Goal: Task Accomplishment & Management: Manage account settings

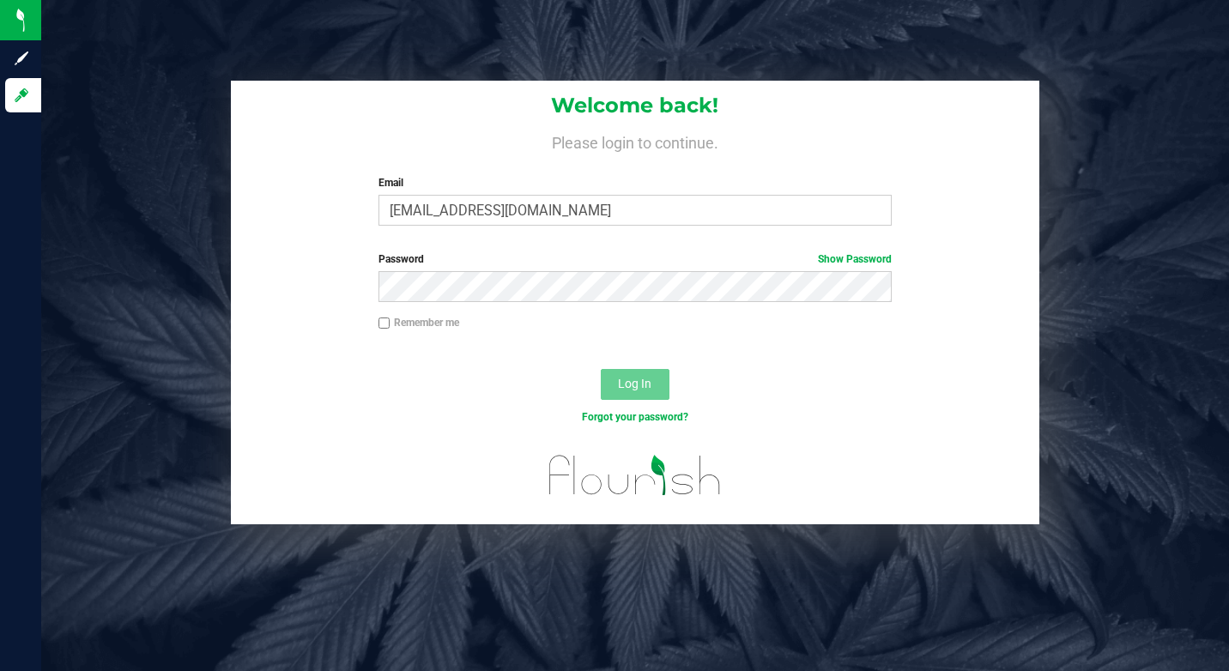
click at [408, 194] on div "Email [EMAIL_ADDRESS][DOMAIN_NAME] Required Please format your email correctly." at bounding box center [635, 200] width 539 height 51
click at [402, 234] on div "Welcome back! Please login to continue. Email [EMAIL_ADDRESS][DOMAIN_NAME] Requ…" at bounding box center [635, 160] width 809 height 159
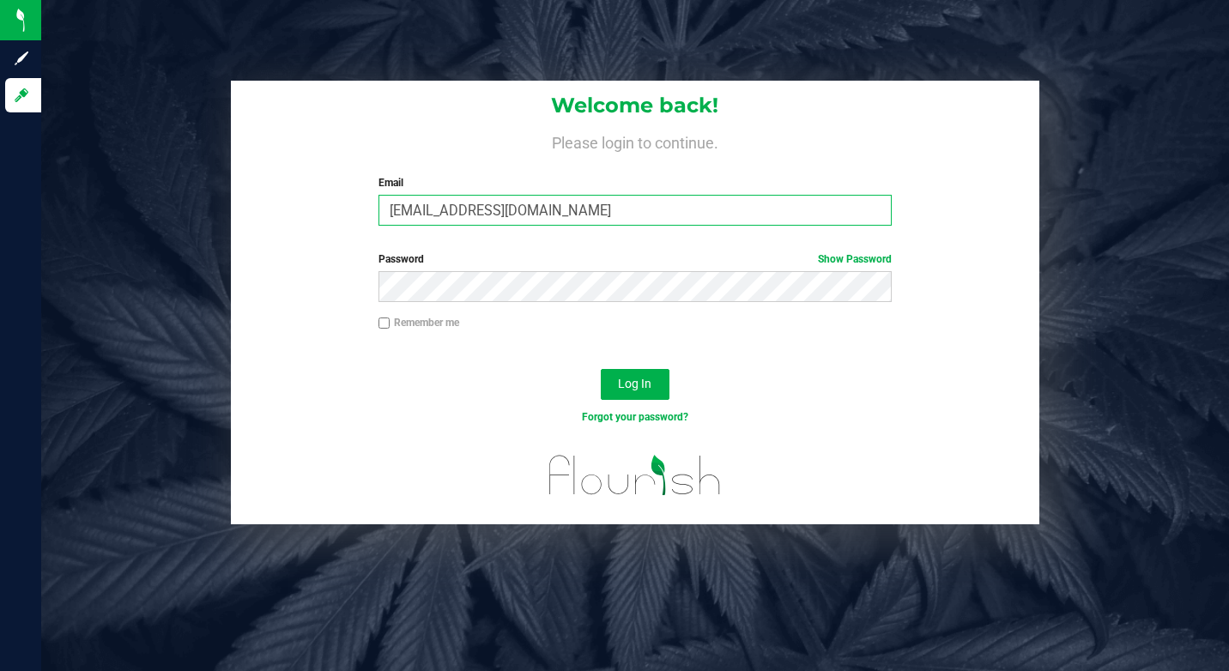
drag, startPoint x: 425, startPoint y: 197, endPoint x: 423, endPoint y: 215, distance: 17.2
click at [431, 198] on input "[EMAIL_ADDRESS][DOMAIN_NAME]" at bounding box center [634, 210] width 513 height 31
click at [423, 215] on input "[EMAIL_ADDRESS][DOMAIN_NAME]" at bounding box center [634, 210] width 513 height 31
click at [422, 215] on input "[EMAIL_ADDRESS][DOMAIN_NAME]" at bounding box center [634, 210] width 513 height 31
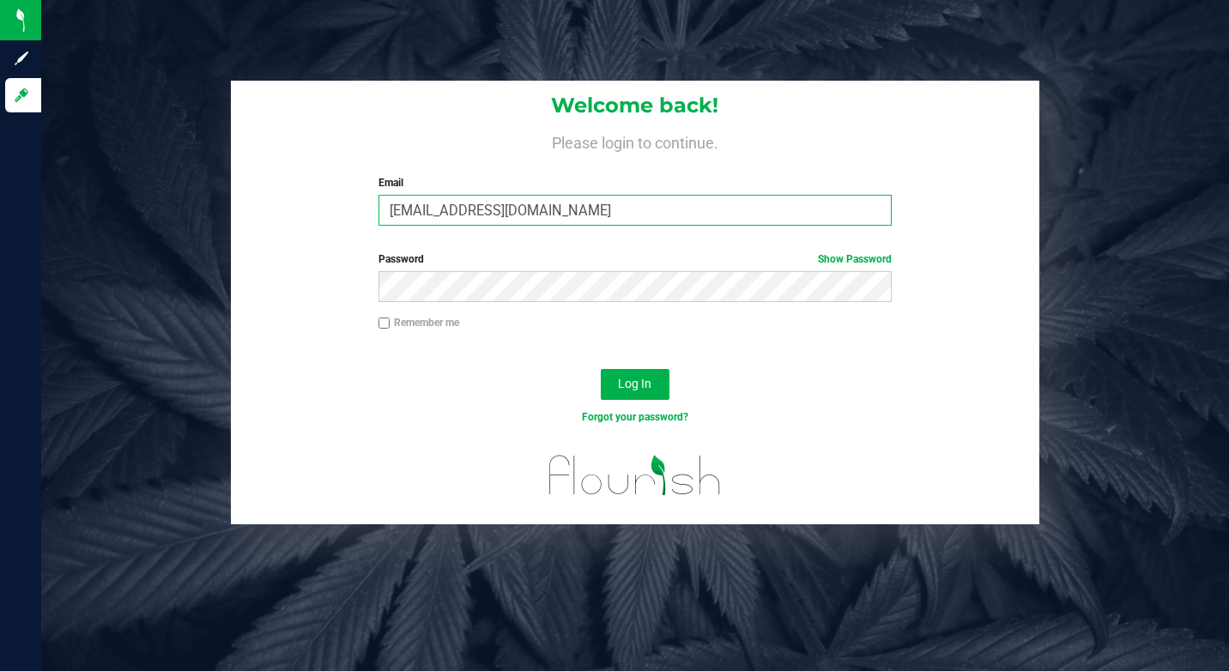
type input "[EMAIL_ADDRESS][DOMAIN_NAME]"
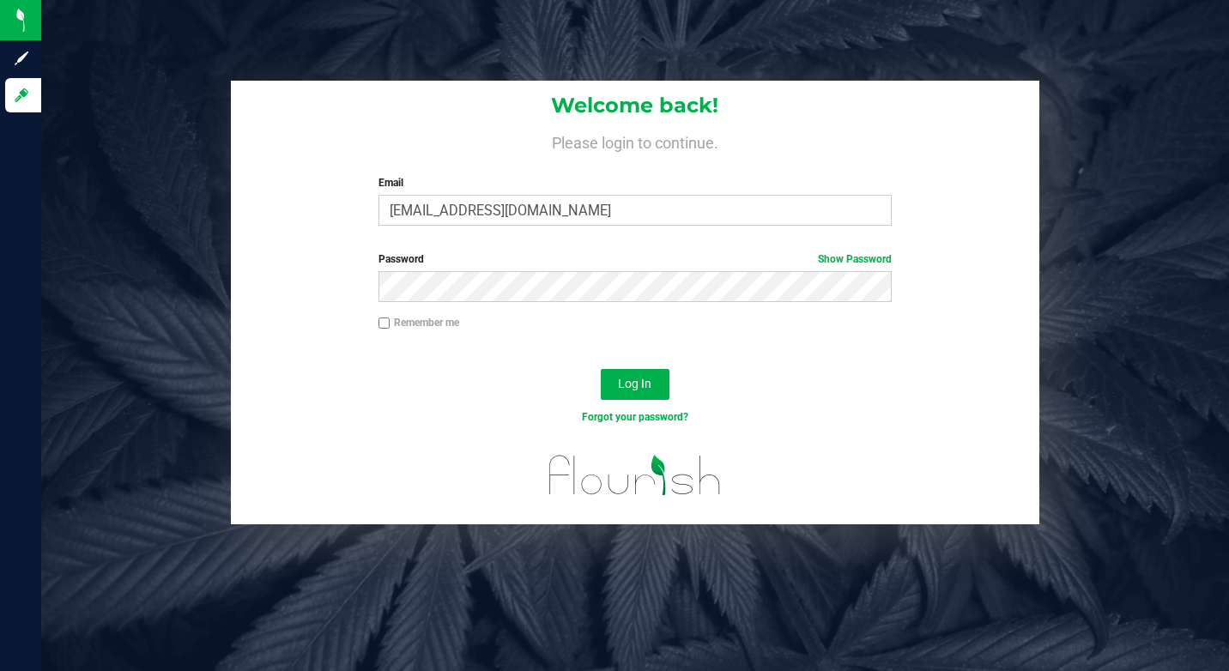
click at [386, 320] on input "Remember me" at bounding box center [384, 323] width 12 height 12
checkbox input "true"
click at [644, 385] on span "Log In" at bounding box center [634, 384] width 33 height 14
